Goal: Communication & Community: Participate in discussion

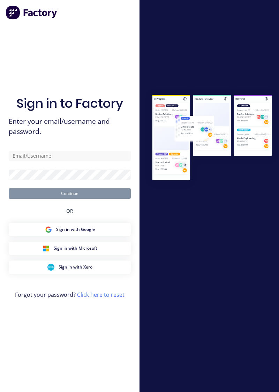
click at [98, 160] on div "Sign in to Factory Enter your email/username and password. Continue OR Sign in …" at bounding box center [70, 203] width 122 height 367
click at [79, 161] on input "text" at bounding box center [70, 156] width 122 height 10
type input "[PERSON_NAME][EMAIL_ADDRESS][PERSON_NAME][DOMAIN_NAME]"
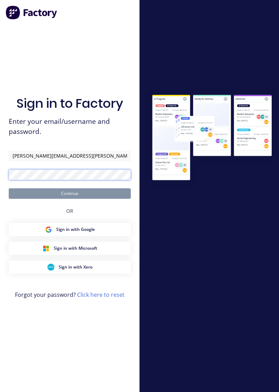
click at [9, 189] on button "Continue" at bounding box center [70, 194] width 122 height 10
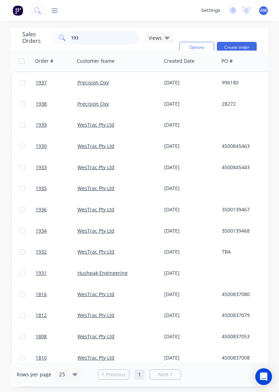
click at [101, 43] on input "193" at bounding box center [105, 38] width 68 height 14
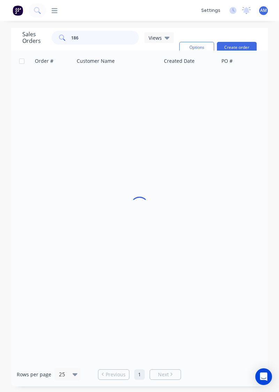
type input "1869"
click at [136, 90] on div "Precision Oxy" at bounding box center [118, 82] width 87 height 21
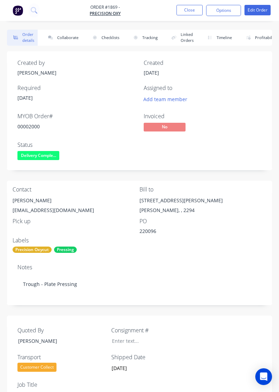
click at [66, 39] on button "Collaborate" at bounding box center [62, 38] width 40 height 16
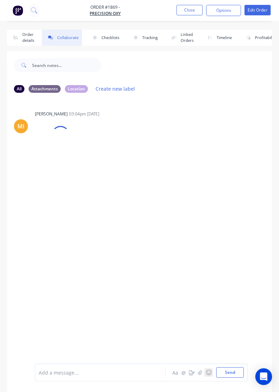
click at [206, 377] on button "☺" at bounding box center [209, 373] width 8 height 8
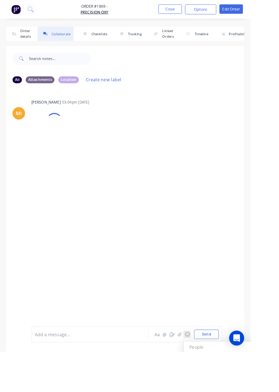
click at [206, 377] on button "☺" at bounding box center [209, 373] width 8 height 8
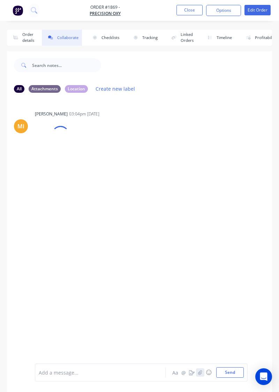
click at [202, 369] on button "button" at bounding box center [200, 373] width 8 height 8
click at [202, 376] on button "button" at bounding box center [200, 373] width 8 height 8
click at [234, 376] on button "Send" at bounding box center [230, 373] width 28 height 10
click at [223, 223] on div "MI [PERSON_NAME] 03:04pm [DATE] Hushpak Terms & Conditions.pdf Labels Download" at bounding box center [139, 230] width 265 height 265
click at [239, 238] on div "MI [PERSON_NAME] 03:04pm [DATE] Hushpak Terms & Conditions.pdf Labels Download" at bounding box center [139, 230] width 265 height 265
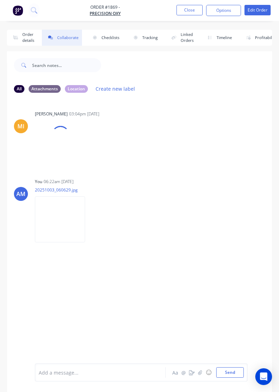
click at [190, 11] on button "Close" at bounding box center [190, 10] width 26 height 10
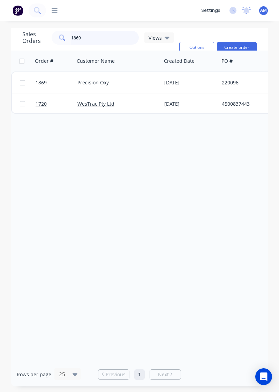
click at [113, 36] on input "1869" at bounding box center [105, 38] width 68 height 14
type input "1878"
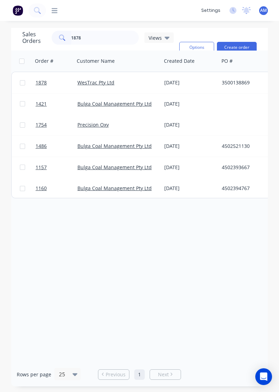
click at [156, 84] on div "WesTrac Pty Ltd" at bounding box center [119, 82] width 82 height 7
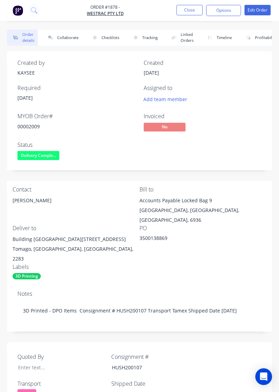
click at [66, 39] on button "Collaborate" at bounding box center [62, 38] width 40 height 16
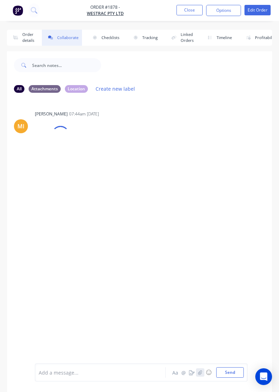
click at [197, 377] on button "button" at bounding box center [200, 373] width 8 height 8
click at [232, 375] on button "Send" at bounding box center [230, 373] width 28 height 10
click at [193, 264] on div "MI [PERSON_NAME] 07:44am [DATE] Hushpak Terms & Conditions.pdf Labels Download" at bounding box center [139, 230] width 265 height 265
click at [233, 362] on div at bounding box center [141, 350] width 205 height 36
click at [215, 391] on div "Add a message... Aa @ ☺ Send" at bounding box center [139, 355] width 265 height 75
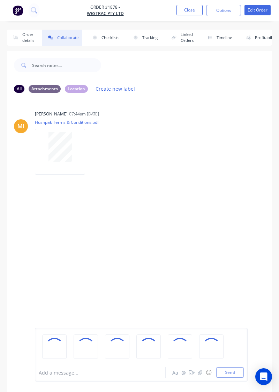
click at [233, 387] on div "Add a message... Aa @ ☺ Send" at bounding box center [139, 355] width 265 height 75
click at [244, 382] on div "Add a message... Aa @ ☺ Send" at bounding box center [139, 355] width 265 height 75
click at [249, 377] on div "Add a message... Aa @ ☺ Send" at bounding box center [139, 355] width 265 height 75
click at [141, 307] on div "MI [PERSON_NAME] 07:44am [DATE] Hushpak Terms & Conditions.pdf Labels Download" at bounding box center [139, 230] width 265 height 265
click at [227, 383] on div "Add a message... Aa @ ☺ Send" at bounding box center [139, 355] width 265 height 75
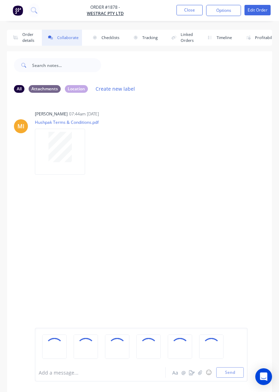
click at [229, 213] on div "MI [PERSON_NAME] 07:44am [DATE] Hushpak Terms & Conditions.pdf Labels Download" at bounding box center [139, 230] width 265 height 265
click at [231, 375] on button "Send" at bounding box center [230, 373] width 28 height 10
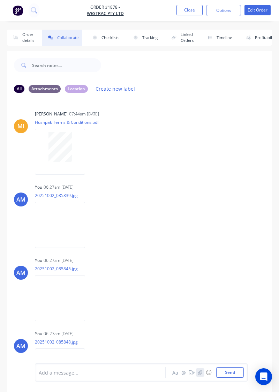
click at [204, 377] on button "button" at bounding box center [200, 373] width 8 height 8
click at [232, 375] on button "Send" at bounding box center [230, 373] width 28 height 10
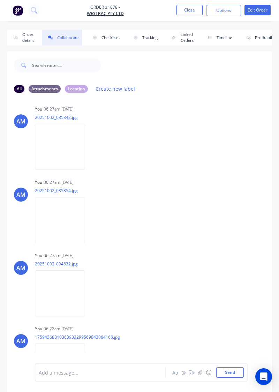
scroll to position [10, 0]
